Goal: Navigation & Orientation: Go to known website

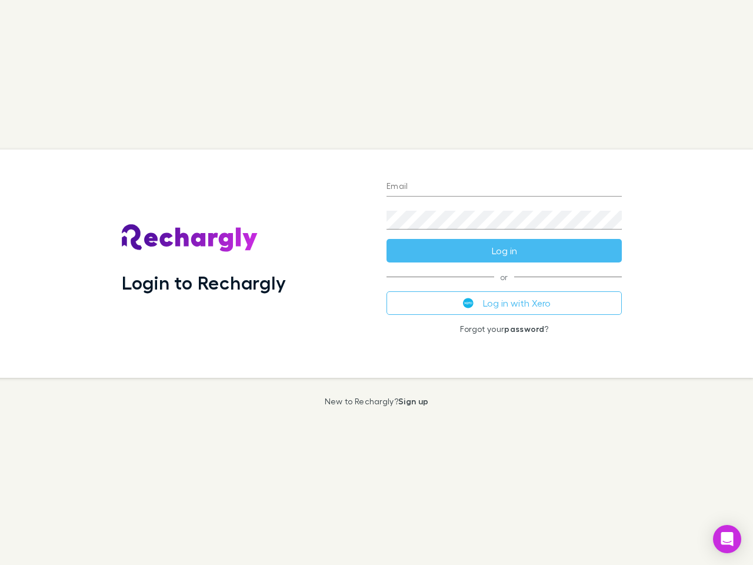
click at [377, 282] on div "Login to Rechargly" at bounding box center [244, 263] width 265 height 228
click at [504, 187] on input "Email" at bounding box center [504, 187] width 235 height 19
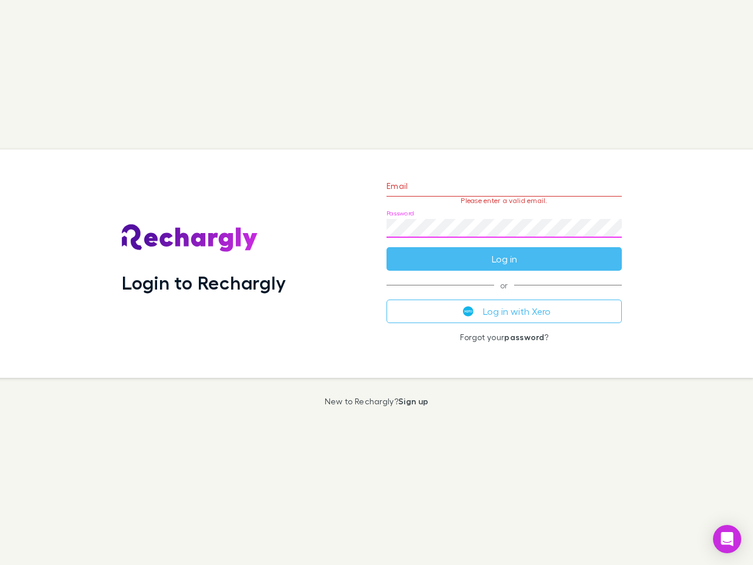
click at [504, 251] on form "Email Please enter a valid email. Password Log in" at bounding box center [504, 219] width 235 height 102
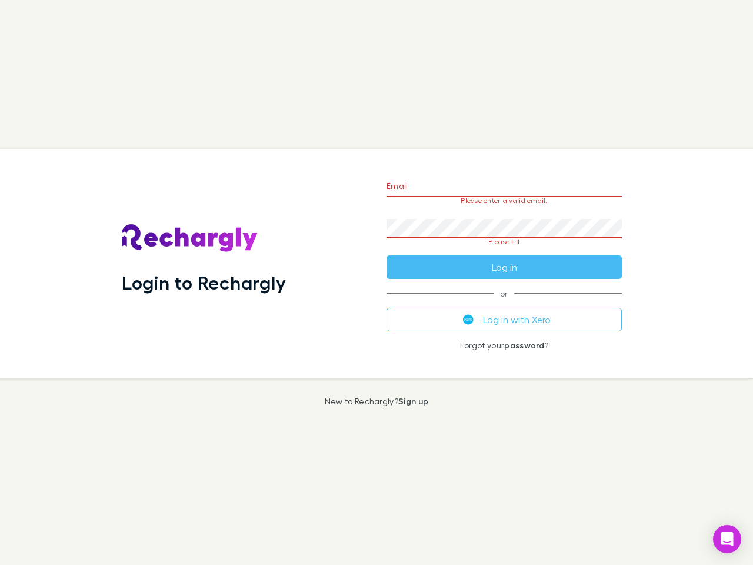
click at [504, 303] on div "Email Please enter a valid email. Password Please fill Log in or Log in with Xe…" at bounding box center [504, 263] width 254 height 228
click at [727, 539] on icon "Open Intercom Messenger" at bounding box center [727, 539] width 12 height 14
